Goal: Task Accomplishment & Management: Manage account settings

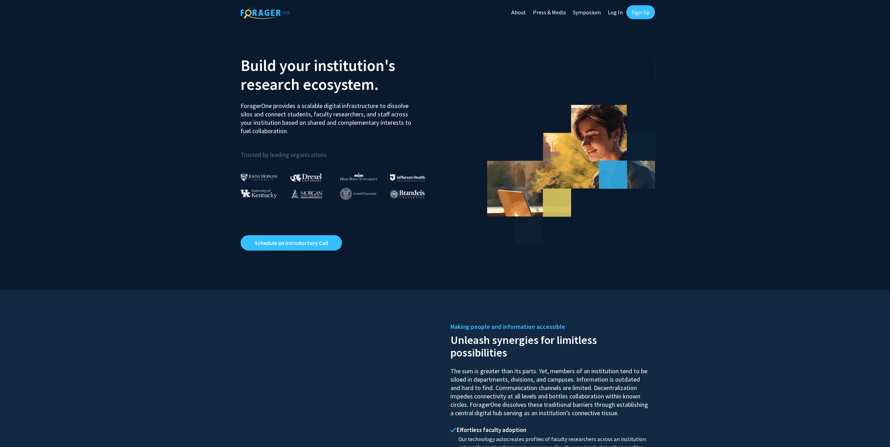
click at [618, 11] on link "Log In" at bounding box center [615, 12] width 22 height 24
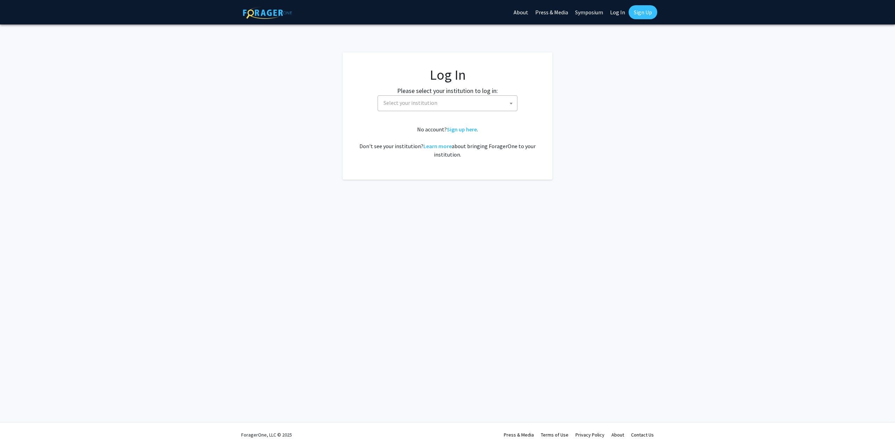
click at [449, 98] on span "Select your institution" at bounding box center [449, 103] width 136 height 14
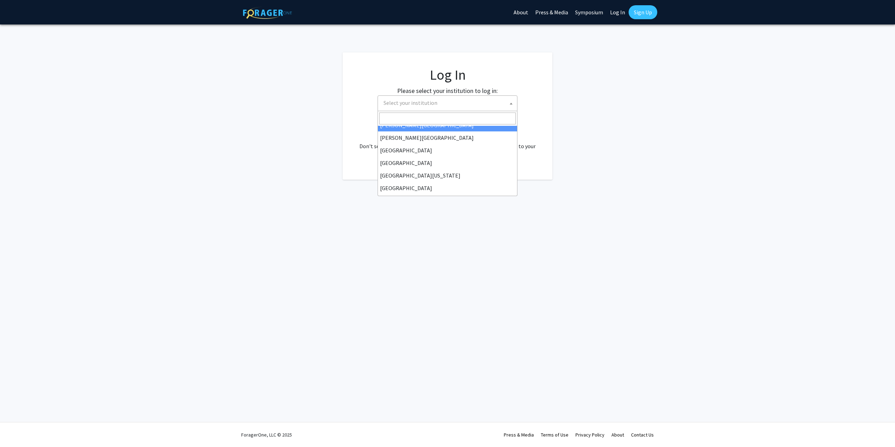
scroll to position [35, 0]
select select "6"
